Goal: Find specific page/section: Find specific page/section

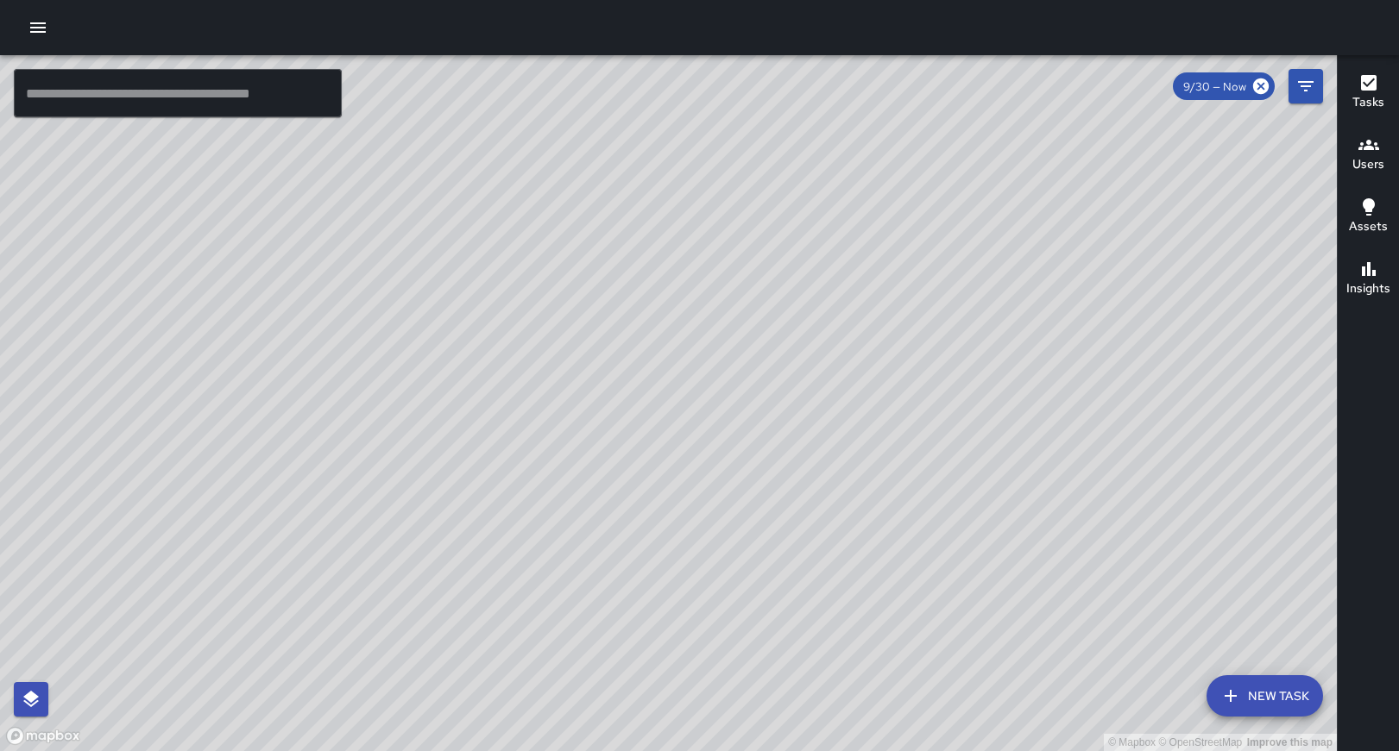
drag, startPoint x: 580, startPoint y: 466, endPoint x: 432, endPoint y: 107, distance: 388.0
click at [432, 107] on div "© Mapbox © OpenStreetMap Improve this map" at bounding box center [668, 403] width 1336 height 696
drag, startPoint x: 663, startPoint y: 312, endPoint x: 418, endPoint y: 734, distance: 488.3
click at [418, 735] on div "© Mapbox © OpenStreetMap Improve this map" at bounding box center [668, 403] width 1336 height 696
drag, startPoint x: 445, startPoint y: 598, endPoint x: 1049, endPoint y: -85, distance: 911.3
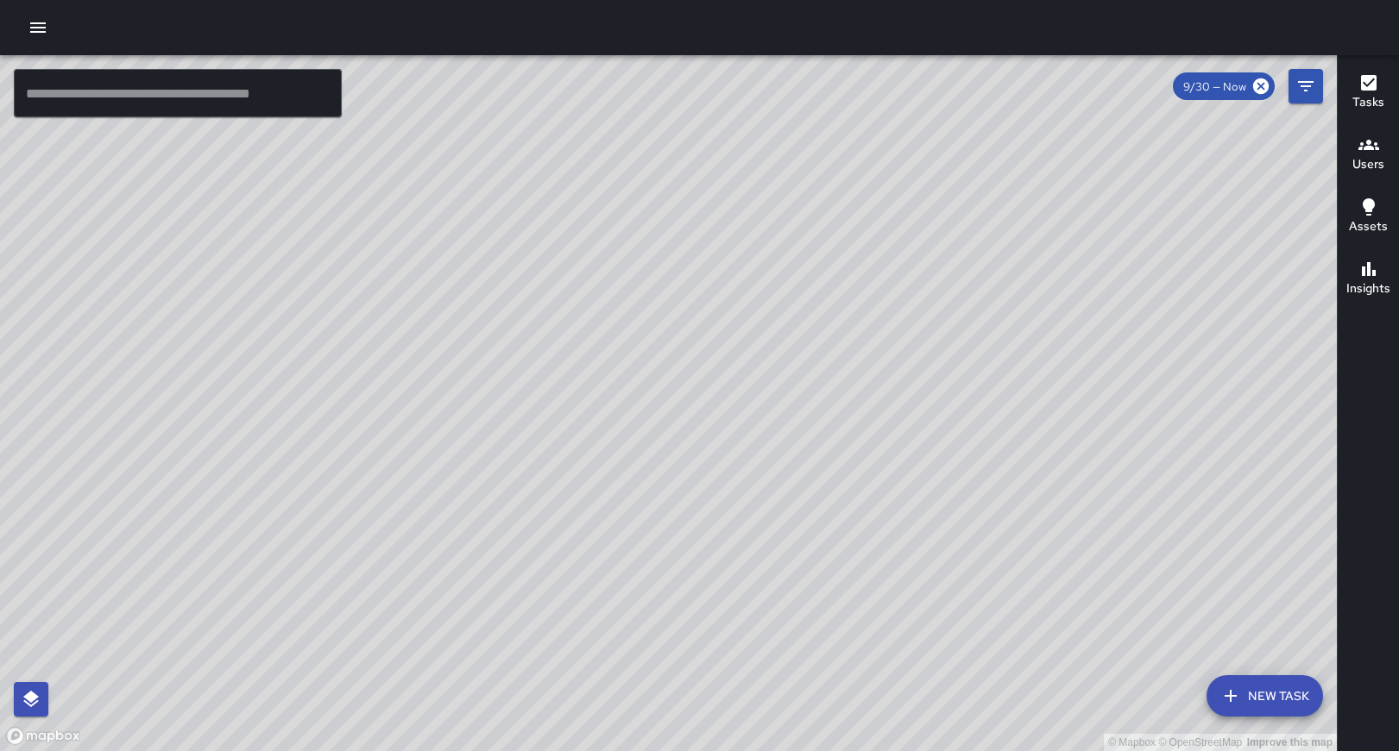
click at [1049, 0] on html "© Mapbox © OpenStreetMap Improve this map ​ New Task 9/30 — Now Map Layers Task…" at bounding box center [699, 375] width 1399 height 751
drag, startPoint x: 535, startPoint y: 536, endPoint x: 651, endPoint y: 107, distance: 444.3
click at [651, 107] on div "© Mapbox © OpenStreetMap Improve this map" at bounding box center [668, 403] width 1336 height 696
drag, startPoint x: 914, startPoint y: 579, endPoint x: 714, endPoint y: 349, distance: 304.6
click at [715, 349] on div "© Mapbox © OpenStreetMap Improve this map" at bounding box center [668, 403] width 1336 height 696
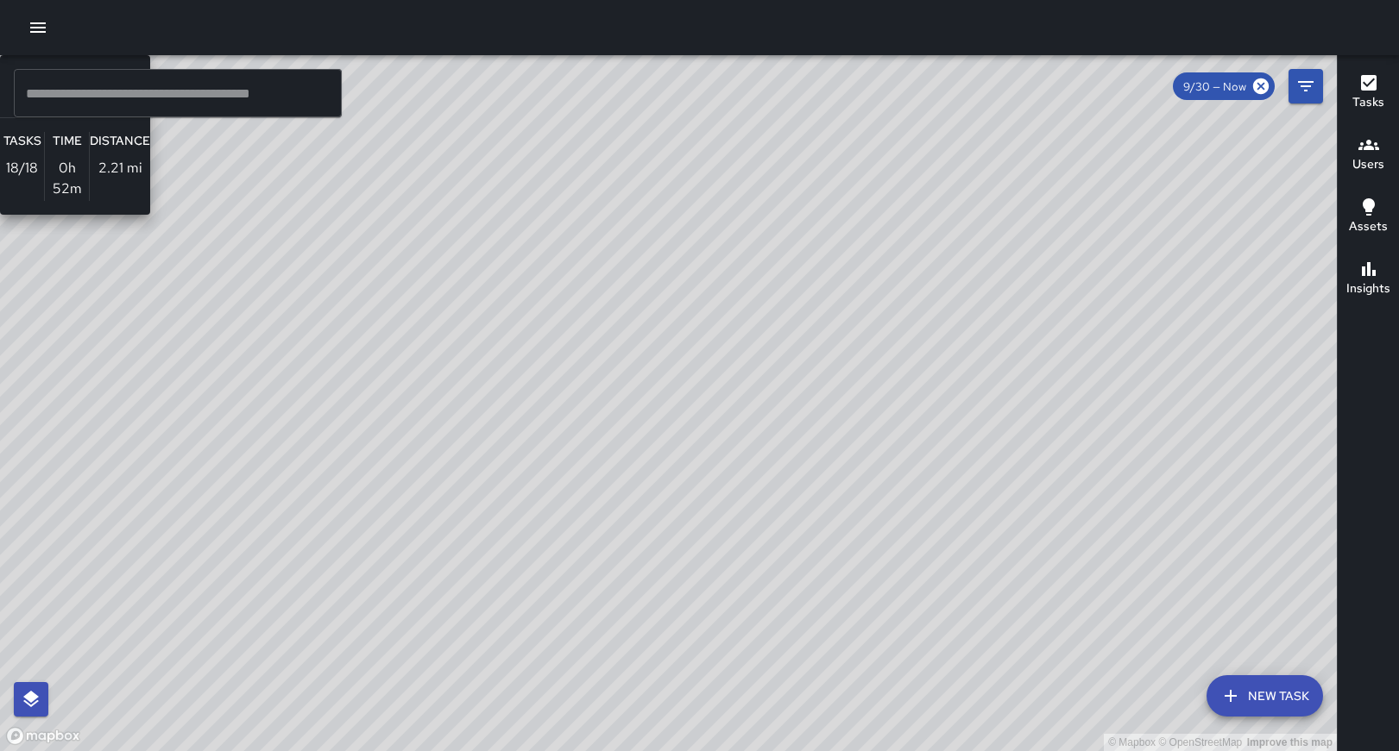
click at [1045, 423] on div "© Mapbox © OpenStreetMap Improve this map S1 Sierra 14 Supervisor Tasks 18 / 18…" at bounding box center [668, 403] width 1336 height 696
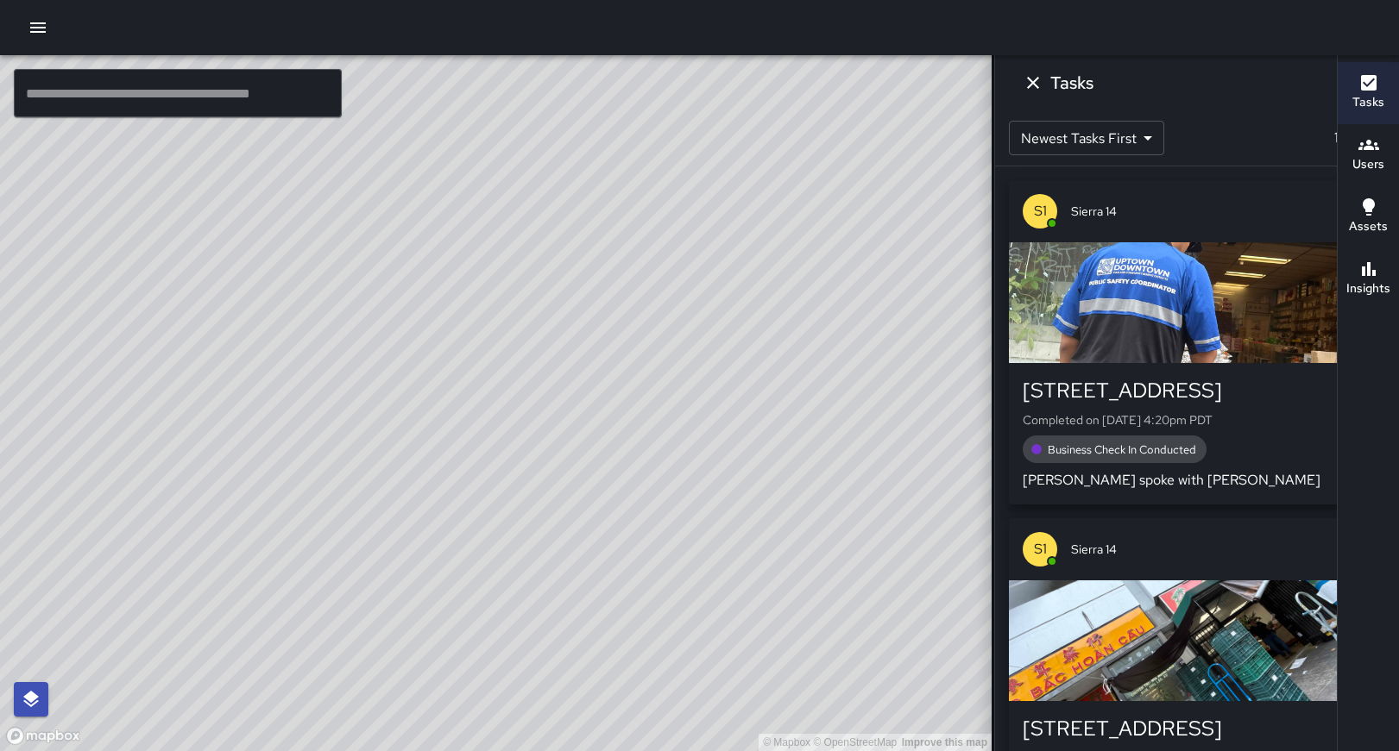
click at [1034, 88] on icon "Dismiss" at bounding box center [1032, 82] width 21 height 21
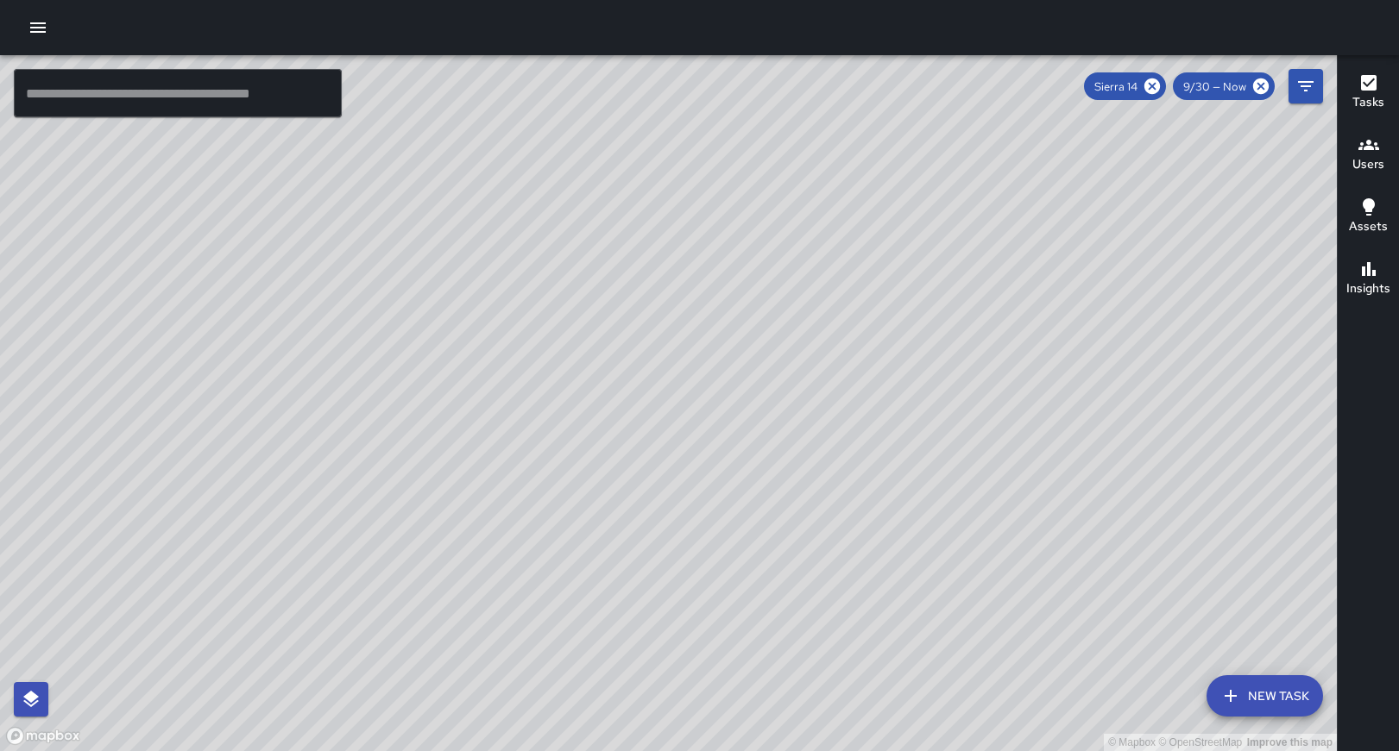
drag, startPoint x: 981, startPoint y: 482, endPoint x: 890, endPoint y: 485, distance: 90.6
click at [890, 485] on div "© Mapbox © OpenStreetMap Improve this map" at bounding box center [668, 403] width 1336 height 696
drag, startPoint x: 845, startPoint y: 298, endPoint x: 596, endPoint y: 552, distance: 355.7
click at [596, 552] on div "© Mapbox © OpenStreetMap Improve this map" at bounding box center [668, 403] width 1336 height 696
drag, startPoint x: 535, startPoint y: 324, endPoint x: 449, endPoint y: 744, distance: 428.9
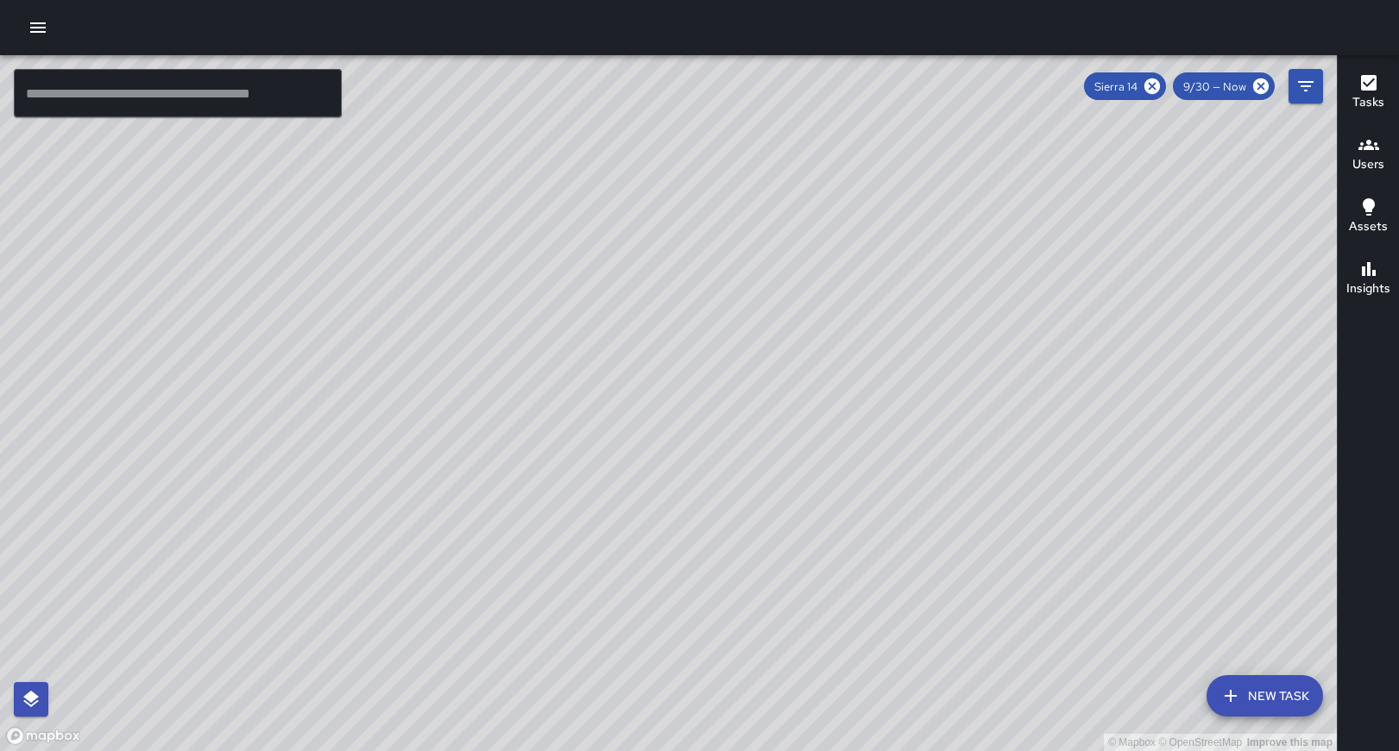
click at [449, 745] on div "© Mapbox © OpenStreetMap Improve this map" at bounding box center [668, 403] width 1336 height 696
click at [1139, 85] on span "Sierra 14" at bounding box center [1116, 86] width 64 height 15
click at [1159, 91] on icon at bounding box center [1151, 86] width 19 height 19
drag, startPoint x: 710, startPoint y: 254, endPoint x: 675, endPoint y: 663, distance: 411.3
click at [675, 663] on div "© Mapbox © OpenStreetMap Improve this map" at bounding box center [668, 403] width 1336 height 696
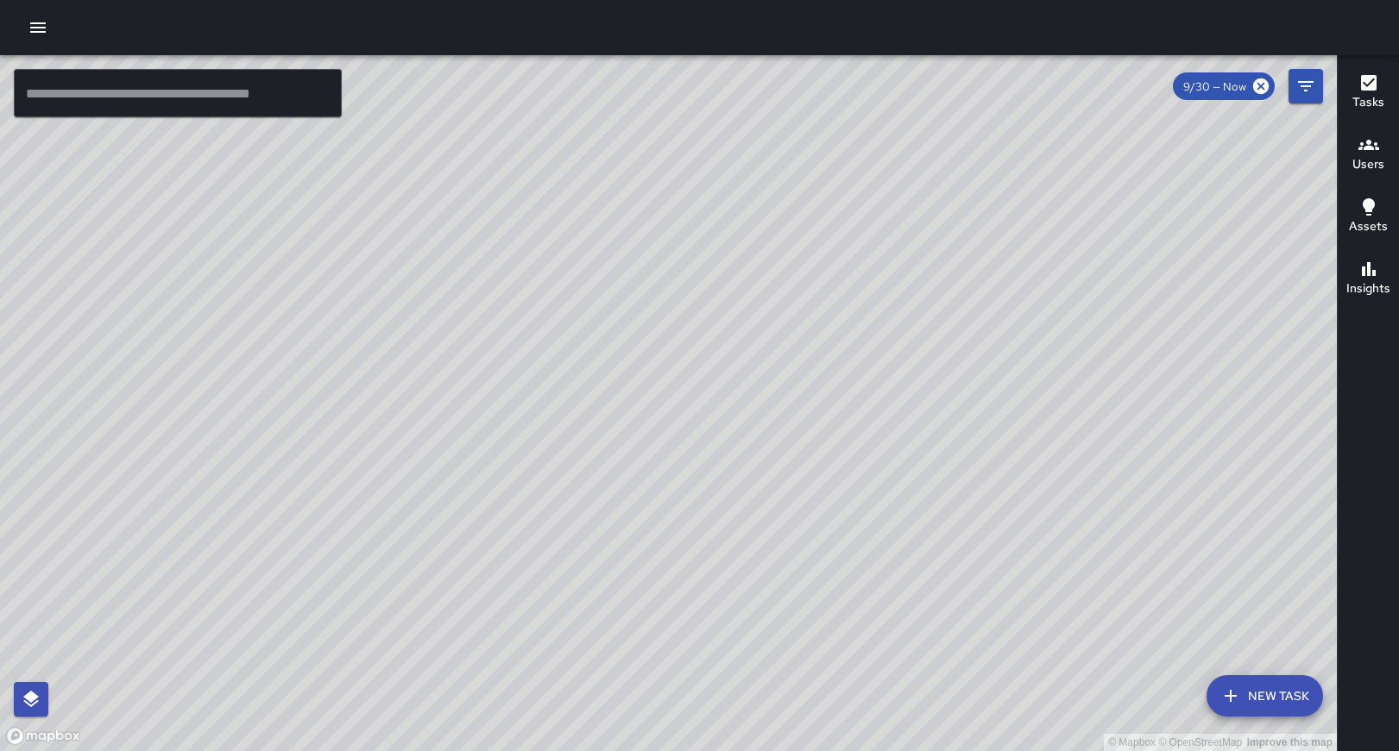
drag, startPoint x: 802, startPoint y: 228, endPoint x: 782, endPoint y: 654, distance: 426.7
click at [782, 654] on div "© Mapbox © OpenStreetMap Improve this map" at bounding box center [668, 403] width 1336 height 696
click at [824, 347] on div "© Mapbox © OpenStreetMap Improve this map M1 [PERSON_NAME] 16 Supervisor Tasks …" at bounding box center [668, 403] width 1336 height 696
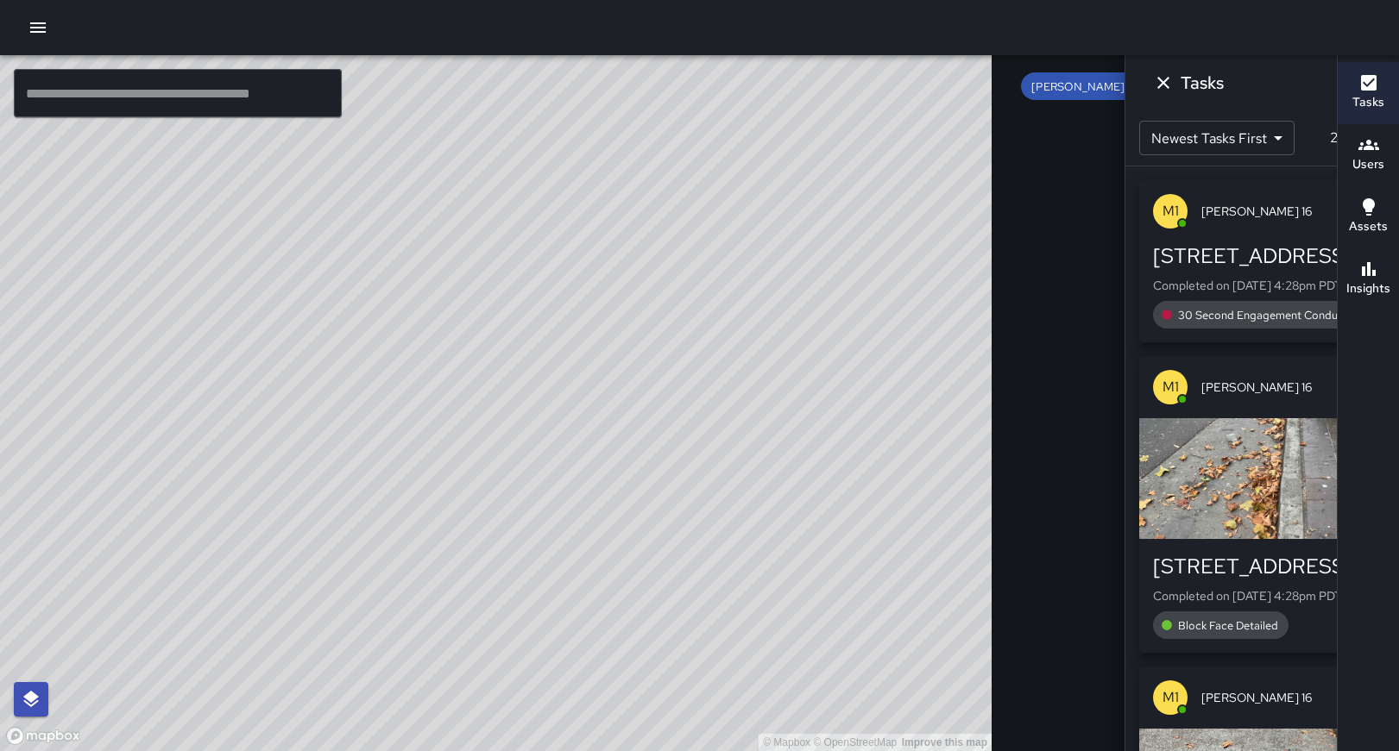
click at [1153, 79] on icon "Dismiss" at bounding box center [1163, 82] width 21 height 21
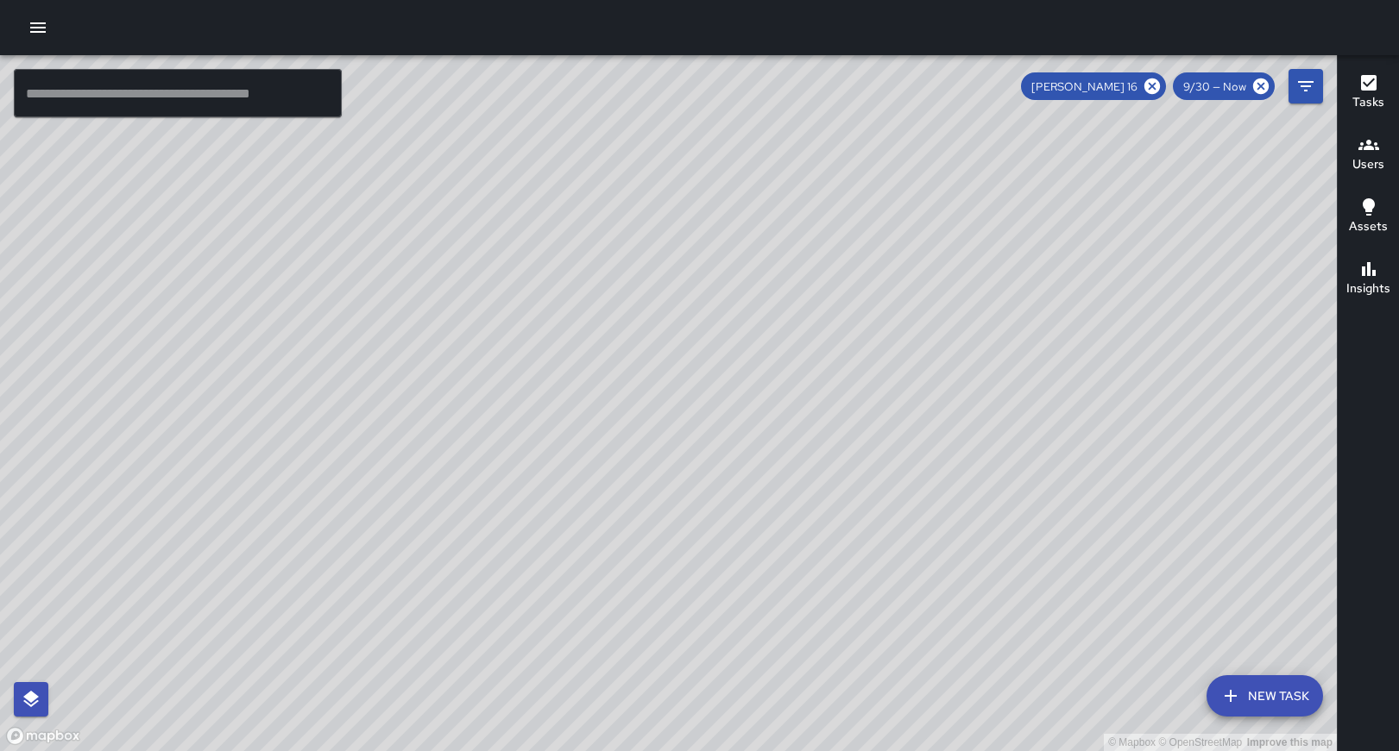
drag, startPoint x: 853, startPoint y: 544, endPoint x: 842, endPoint y: 481, distance: 63.1
click at [844, 488] on div "© Mapbox © OpenStreetMap Improve this map" at bounding box center [668, 403] width 1336 height 696
click at [1152, 90] on icon at bounding box center [1152, 87] width 16 height 16
drag, startPoint x: 1166, startPoint y: 441, endPoint x: -115, endPoint y: 679, distance: 1302.3
click at [0, 679] on html "© Mapbox © OpenStreetMap Improve this map ​ New Task 9/30 — Now Map Layers Task…" at bounding box center [699, 375] width 1399 height 751
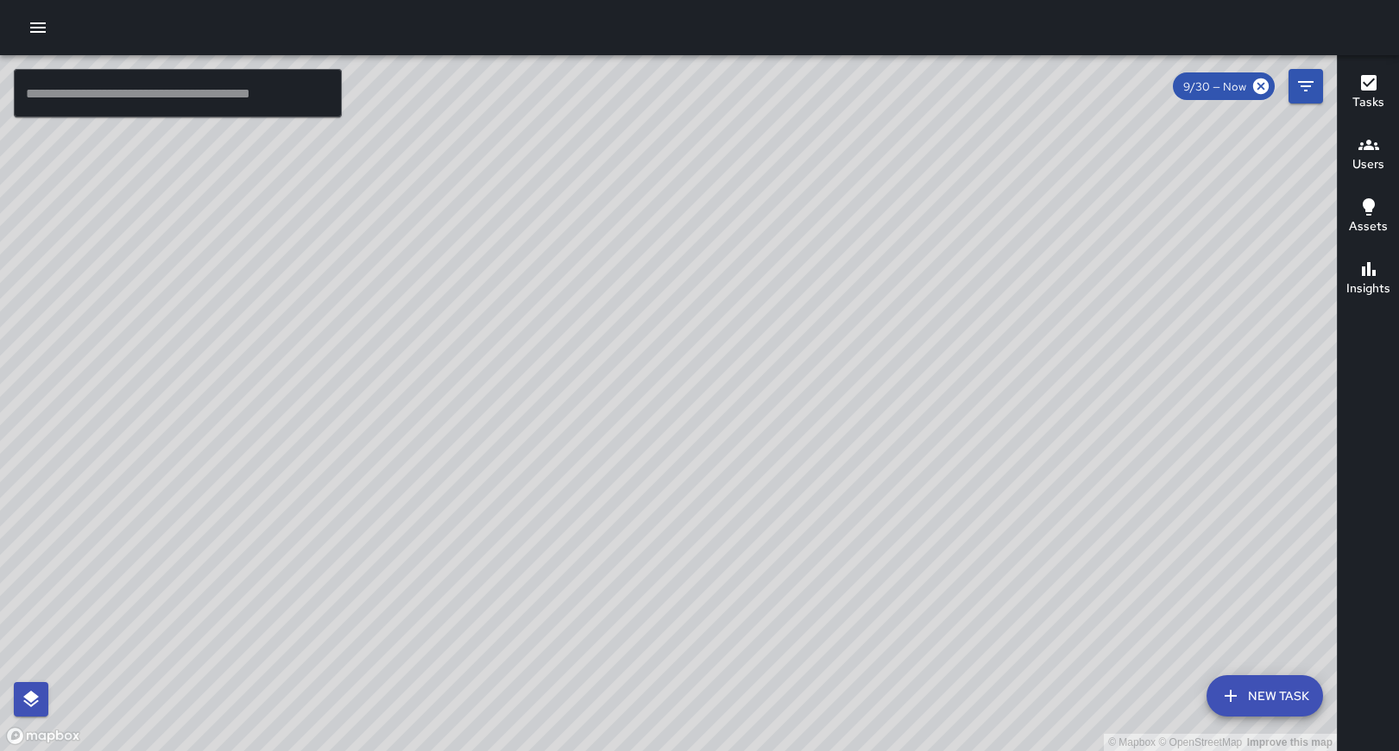
drag, startPoint x: 477, startPoint y: 535, endPoint x: 720, endPoint y: -97, distance: 676.8
click at [720, 0] on html "© Mapbox © OpenStreetMap Improve this map ​ New Task 9/30 — Now Map Layers Task…" at bounding box center [699, 375] width 1399 height 751
drag, startPoint x: 373, startPoint y: 737, endPoint x: 701, endPoint y: 349, distance: 508.1
click at [701, 349] on div "© Mapbox © OpenStreetMap Improve this map" at bounding box center [668, 403] width 1336 height 696
drag, startPoint x: 1065, startPoint y: 398, endPoint x: 387, endPoint y: 532, distance: 690.5
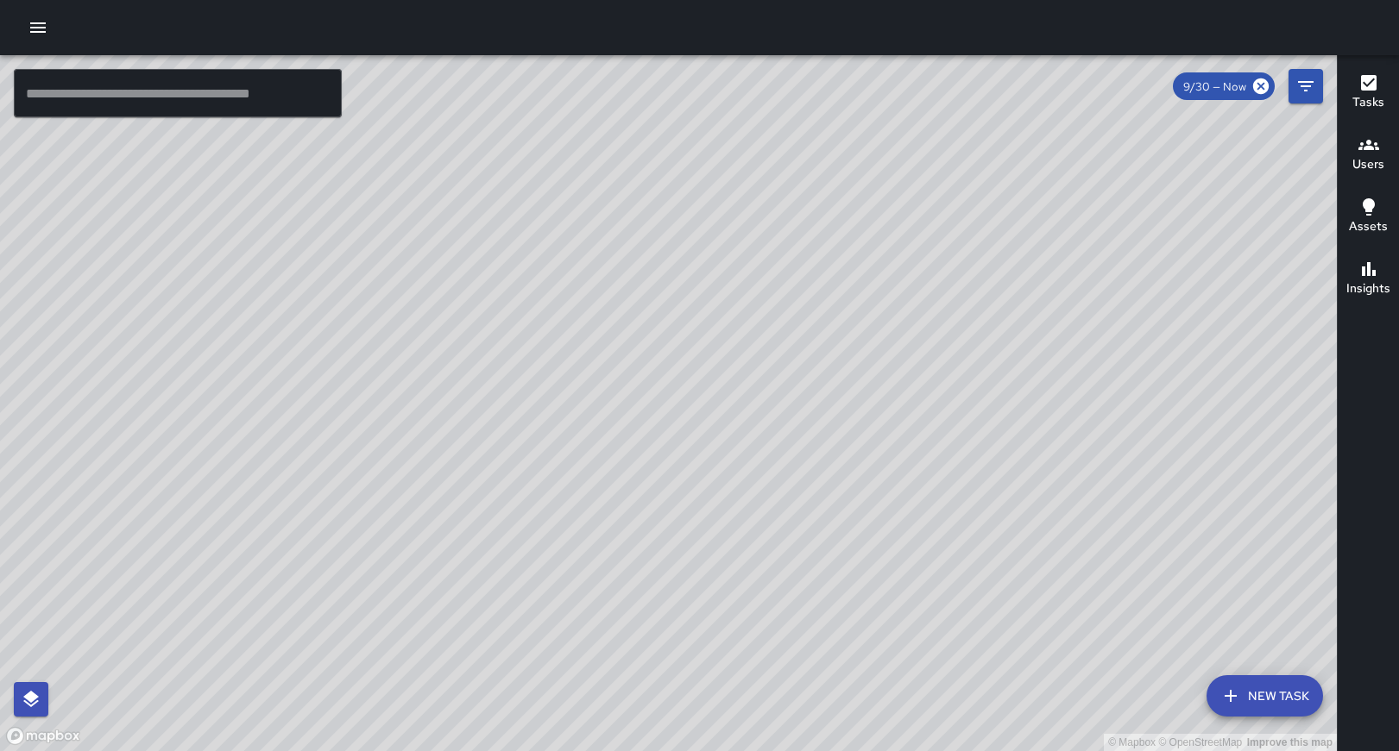
click at [387, 532] on div "© Mapbox © OpenStreetMap Improve this map" at bounding box center [668, 403] width 1336 height 696
click at [83, 104] on input "text" at bounding box center [178, 93] width 328 height 48
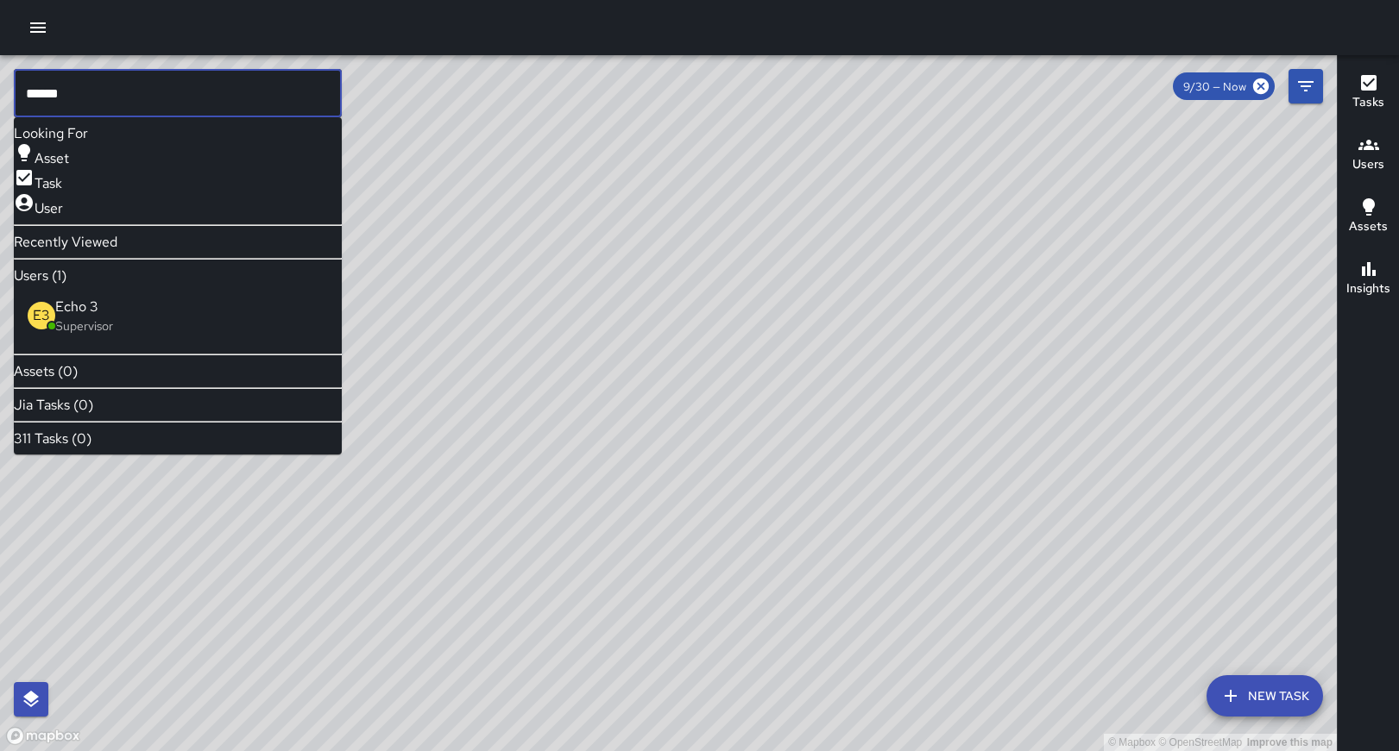
type input "******"
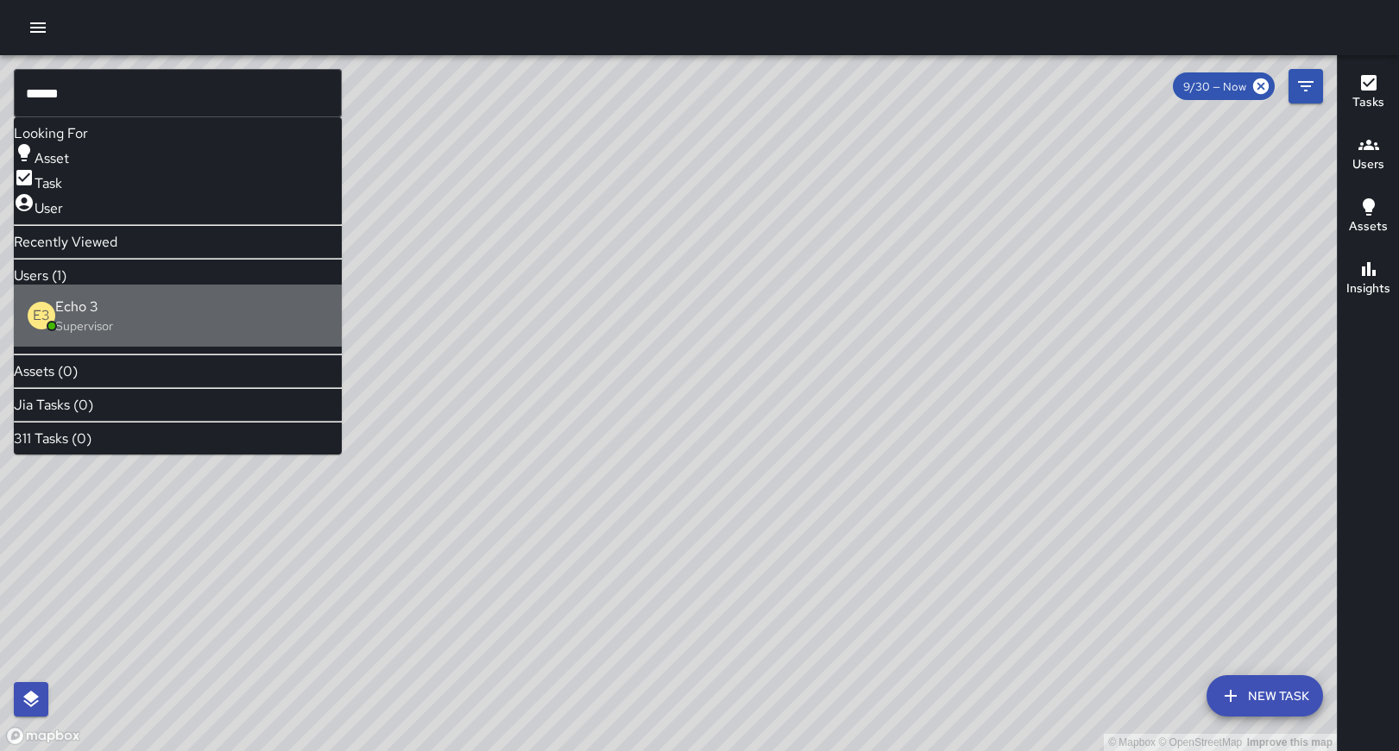
click at [77, 317] on span "Echo 3" at bounding box center [191, 307] width 273 height 21
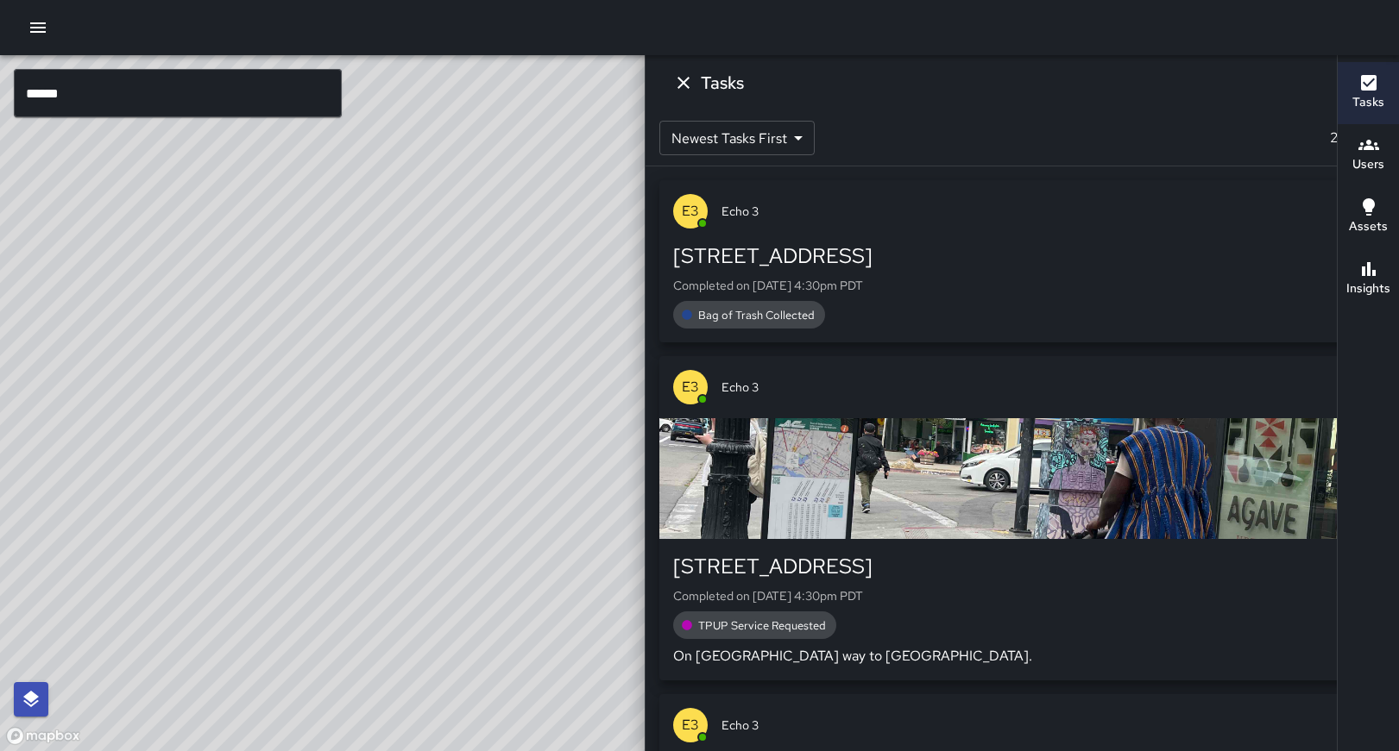
drag, startPoint x: 771, startPoint y: 211, endPoint x: 261, endPoint y: 834, distance: 805.5
click at [261, 751] on html "© Mapbox © OpenStreetMap Improve this map ****** ​ New Task Echo 3 9/30 — Now M…" at bounding box center [699, 375] width 1399 height 751
drag, startPoint x: 319, startPoint y: 339, endPoint x: 212, endPoint y: 834, distance: 506.7
click at [212, 751] on html "© Mapbox © OpenStreetMap Improve this map ****** ​ New Task Echo 3 9/30 — Now M…" at bounding box center [699, 375] width 1399 height 751
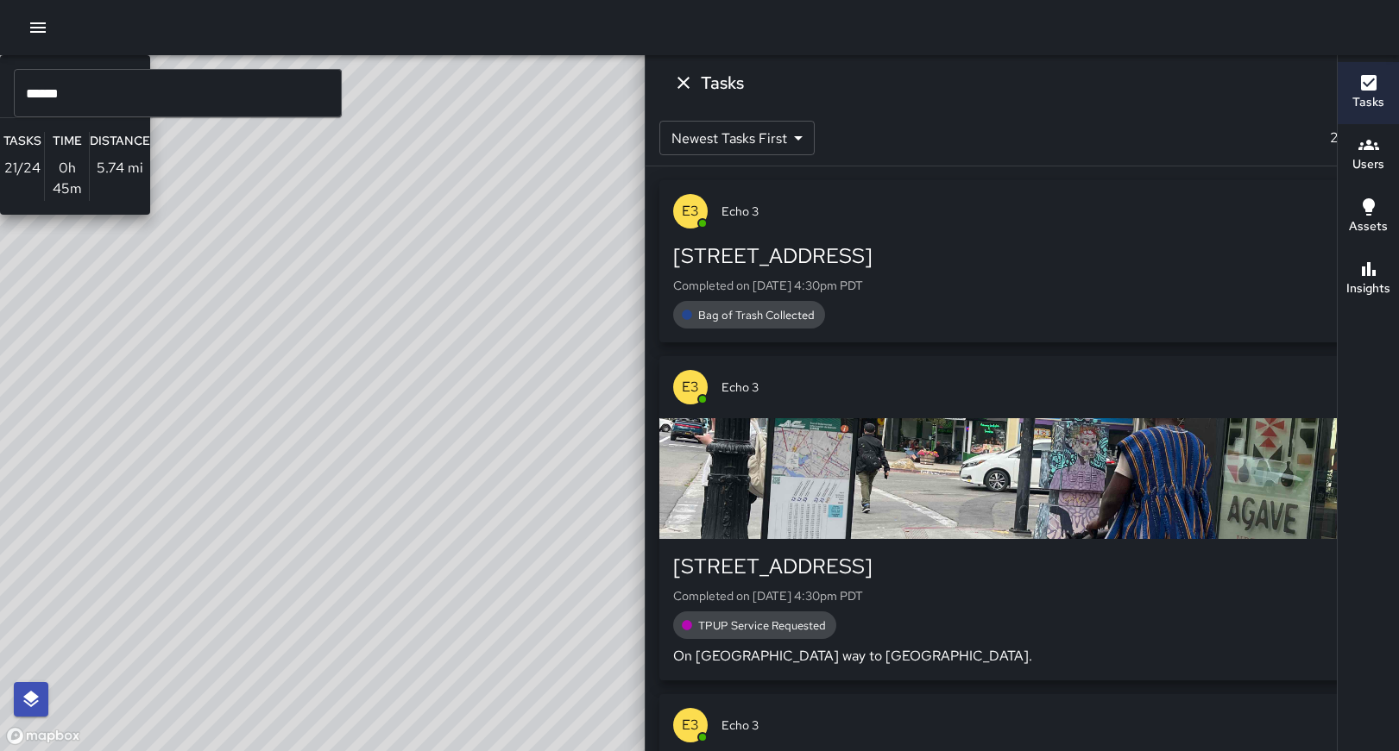
click at [421, 292] on div "© Mapbox © OpenStreetMap Improve this map E3 Echo 3 Supervisor Tasks 21 / 24 Ti…" at bounding box center [495, 403] width 991 height 696
click at [419, 295] on div "© Mapbox © OpenStreetMap Improve this map E3 Echo 3 Supervisor Tasks 21 / 24 Ti…" at bounding box center [495, 403] width 991 height 696
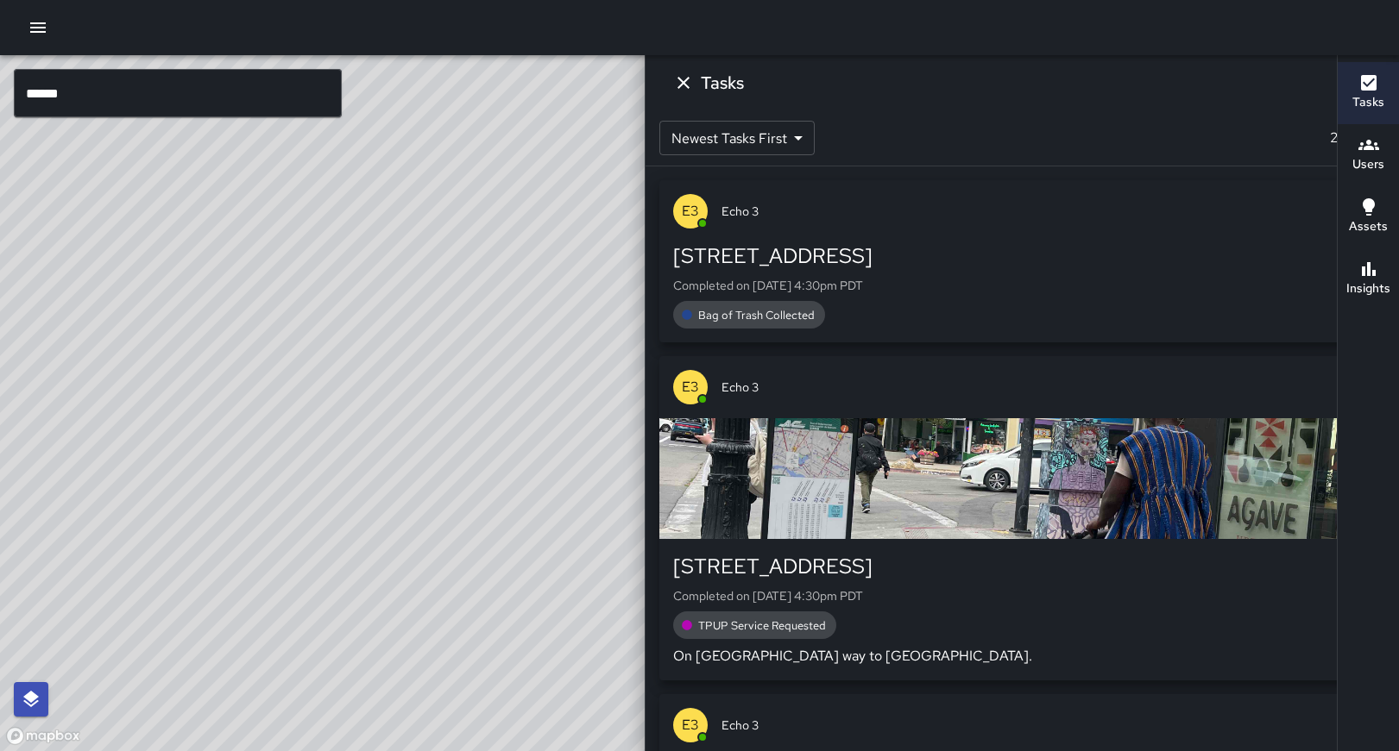
click at [1144, 80] on icon at bounding box center [1152, 87] width 16 height 16
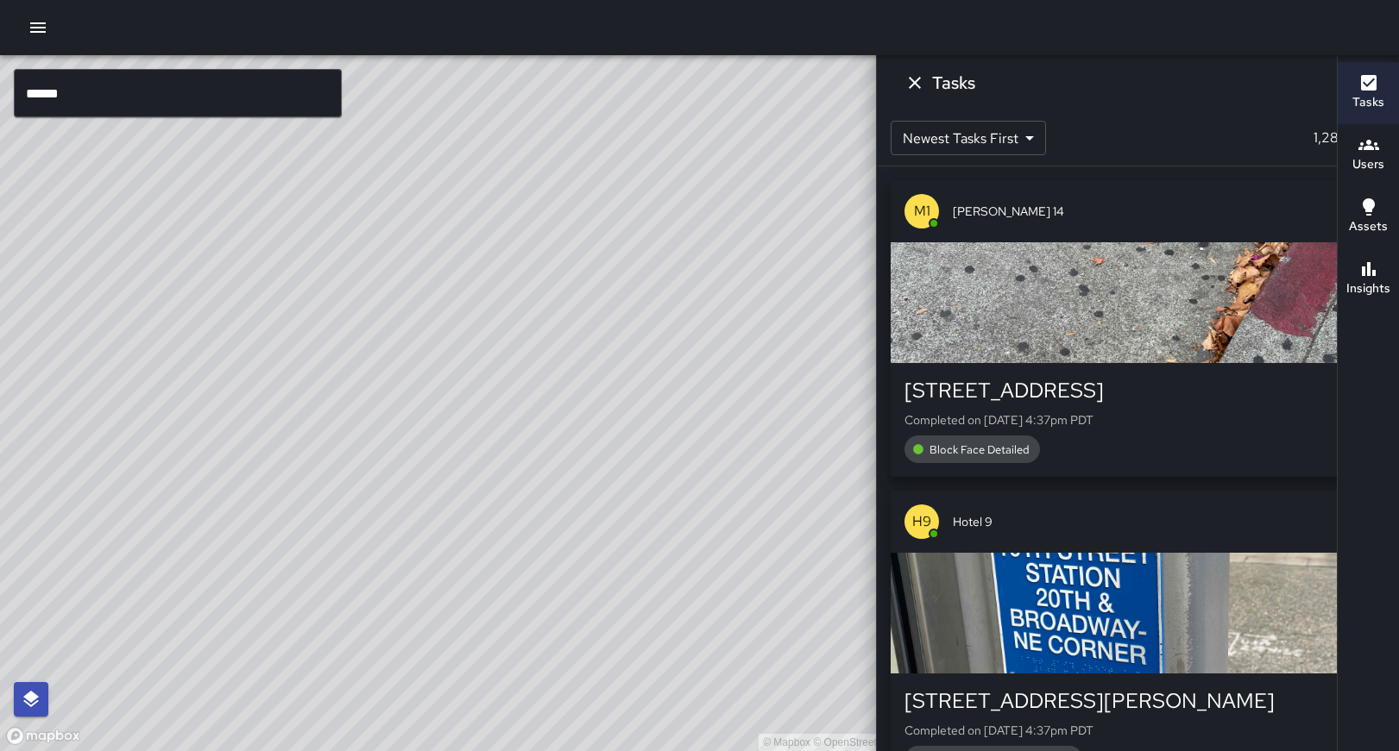
drag, startPoint x: 701, startPoint y: 384, endPoint x: 821, endPoint y: 834, distance: 466.1
click at [821, 751] on html "© Mapbox © OpenStreetMap Improve this map ****** ​ New Task 9/30 — Now Map Laye…" at bounding box center [699, 375] width 1399 height 751
click at [759, 414] on div "© Mapbox © OpenStreetMap Improve this map" at bounding box center [495, 403] width 991 height 696
drag, startPoint x: 738, startPoint y: 298, endPoint x: 872, endPoint y: 436, distance: 192.8
click at [872, 436] on div "© Mapbox © OpenStreetMap Improve this map" at bounding box center [495, 403] width 991 height 696
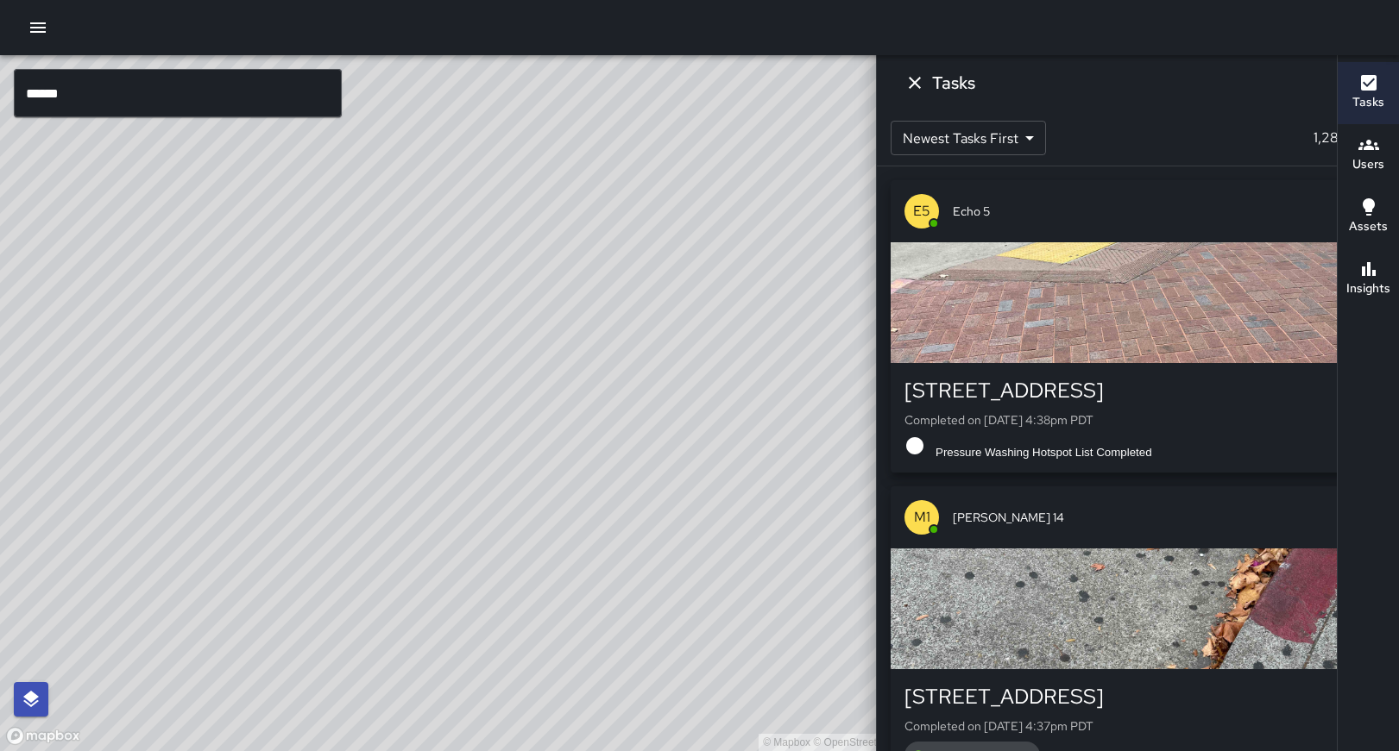
drag, startPoint x: 796, startPoint y: 148, endPoint x: 591, endPoint y: 834, distance: 716.8
click at [591, 751] on html "© Mapbox © OpenStreetMap Improve this map ****** ​ New Task 9/30 — Now Map Laye…" at bounding box center [699, 375] width 1399 height 751
drag, startPoint x: 732, startPoint y: 564, endPoint x: 595, endPoint y: -10, distance: 590.8
click at [595, 0] on html "© Mapbox © OpenStreetMap Improve this map ****** ​ New Task 9/30 — Now Map Laye…" at bounding box center [699, 375] width 1399 height 751
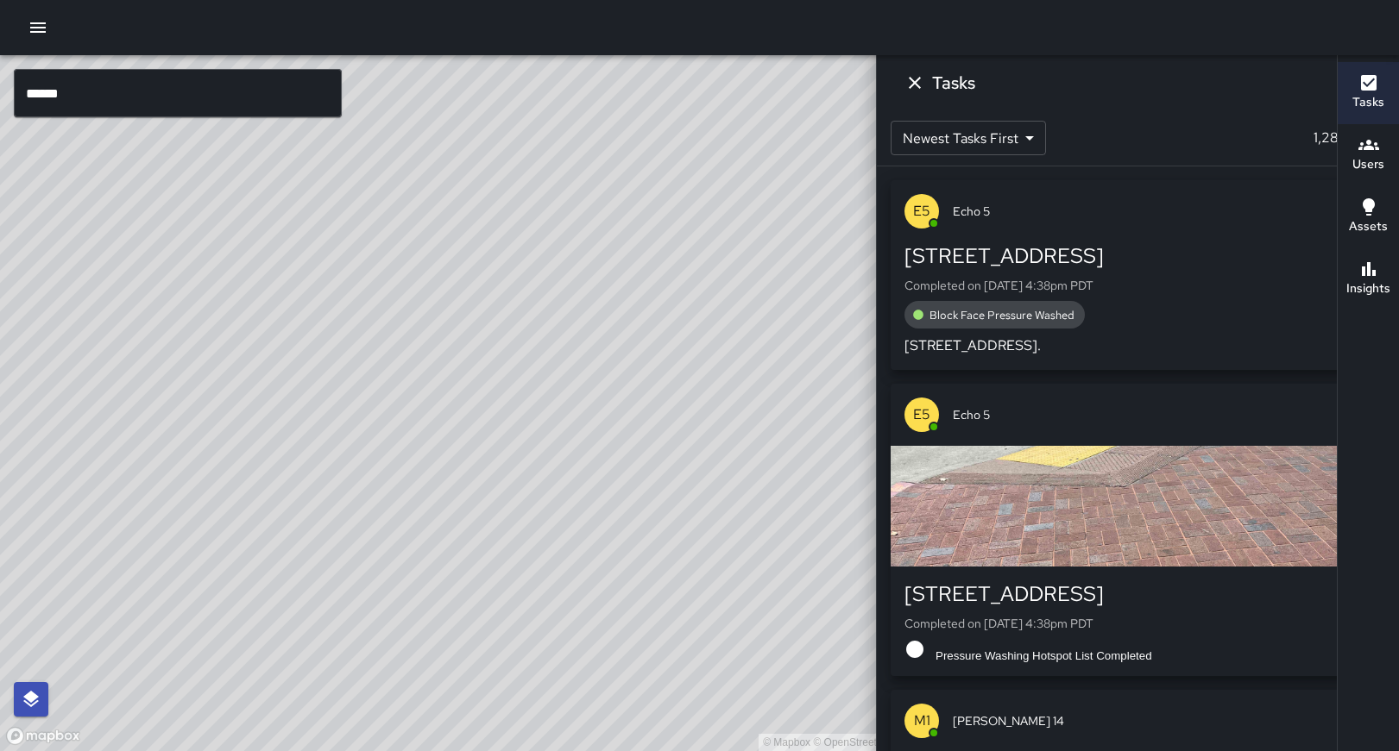
drag, startPoint x: 710, startPoint y: 195, endPoint x: 623, endPoint y: 629, distance: 442.6
click at [632, 593] on div "© Mapbox © OpenStreetMap Improve this map" at bounding box center [495, 403] width 991 height 696
